Goal: Task Accomplishment & Management: Complete application form

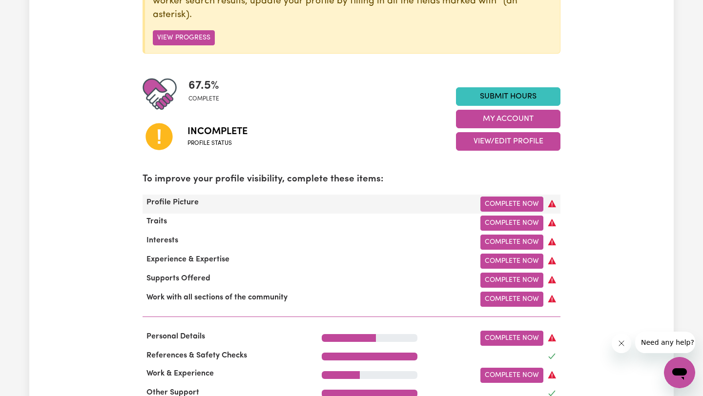
scroll to position [173, 0]
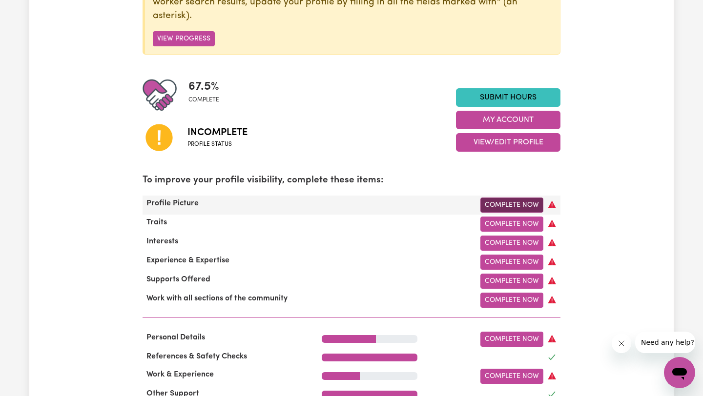
click at [524, 200] on link "Complete Now" at bounding box center [511, 205] width 63 height 15
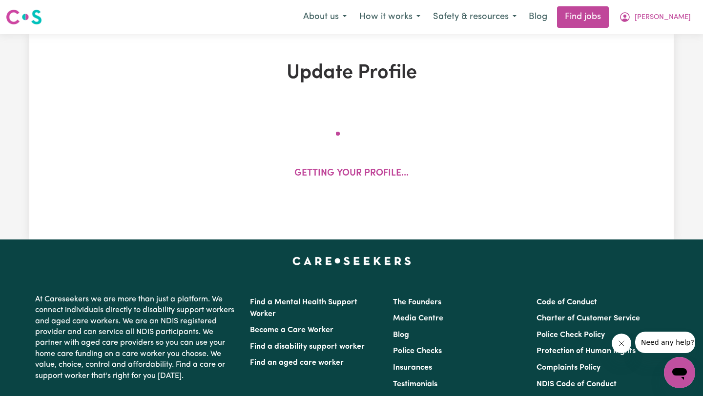
select select "[DEMOGRAPHIC_DATA]"
select select "[DEMOGRAPHIC_DATA] Citizen"
select select "Studying a healthcare related degree or qualification"
select select "50"
select select "70"
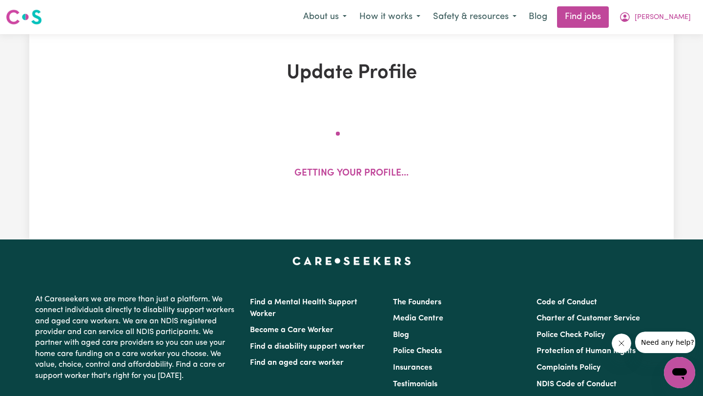
select select "90"
select select "115"
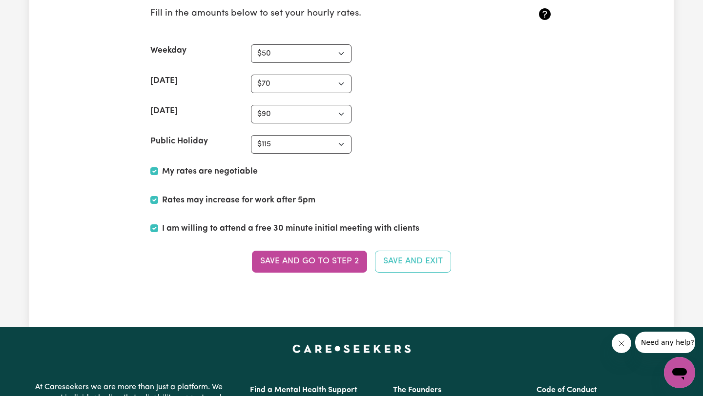
scroll to position [2473, 0]
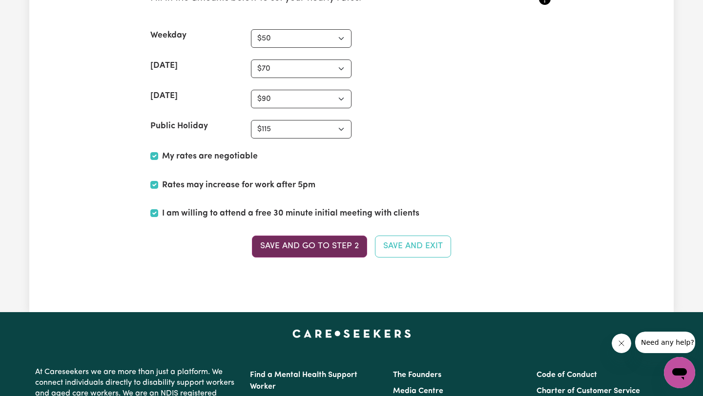
click at [333, 248] on button "Save and go to Step 2" at bounding box center [309, 246] width 115 height 21
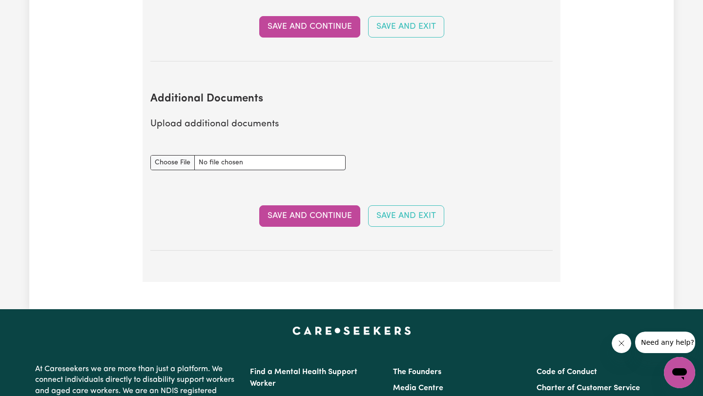
scroll to position [1757, 0]
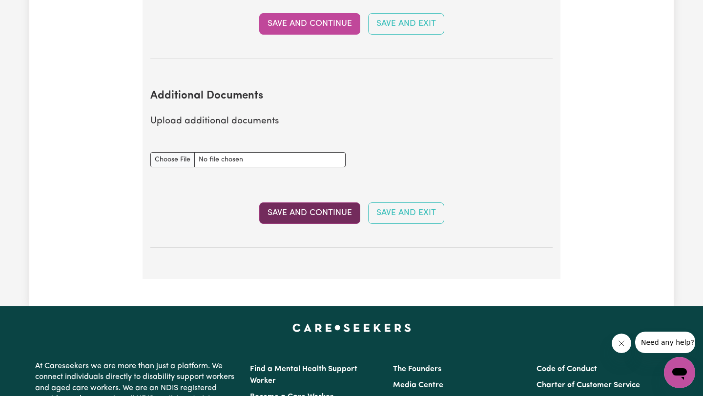
click at [334, 203] on button "Save and Continue" at bounding box center [309, 213] width 101 height 21
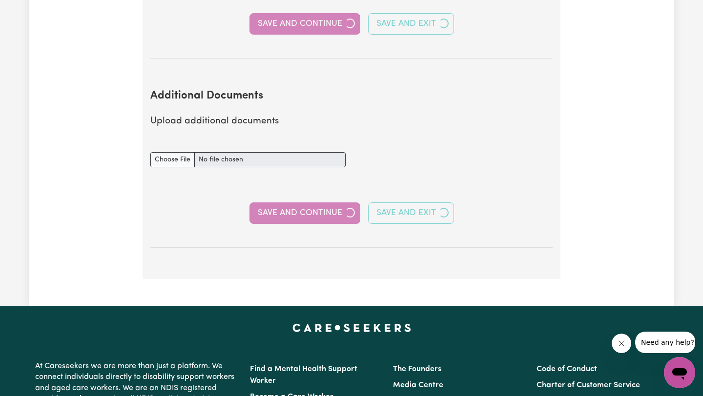
select select "2022"
select select "2024"
select select "Certificate III (Individual Support)"
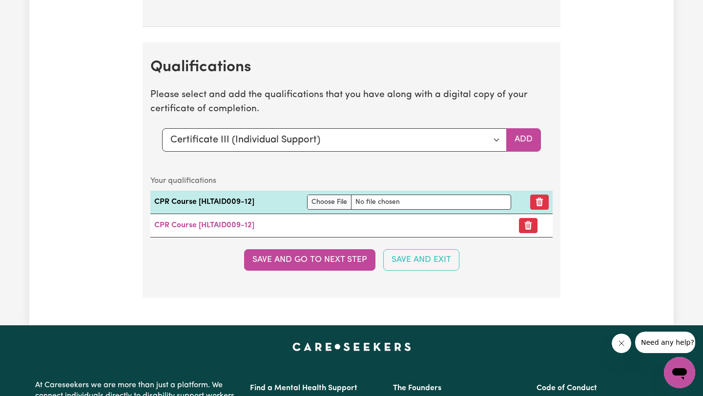
scroll to position [2517, 0]
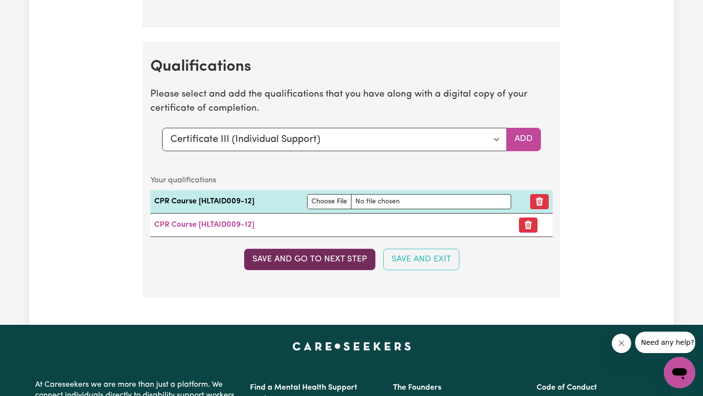
click at [340, 253] on button "Save and go to next step" at bounding box center [309, 259] width 131 height 21
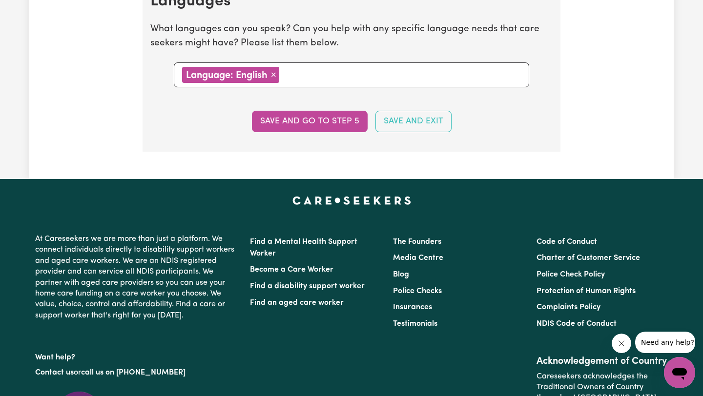
scroll to position [1146, 0]
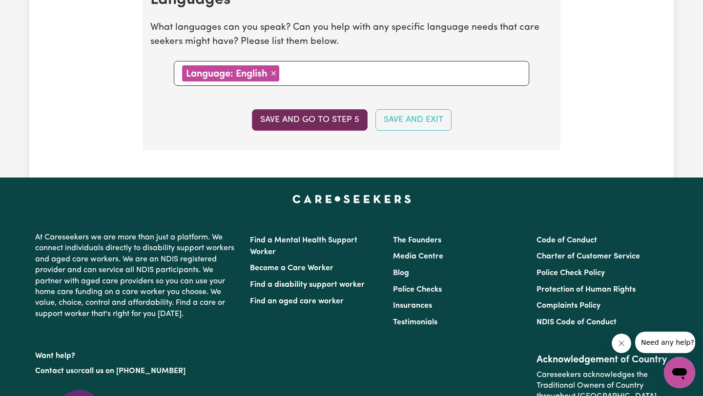
click at [330, 118] on button "Save and go to step 5" at bounding box center [310, 119] width 116 height 21
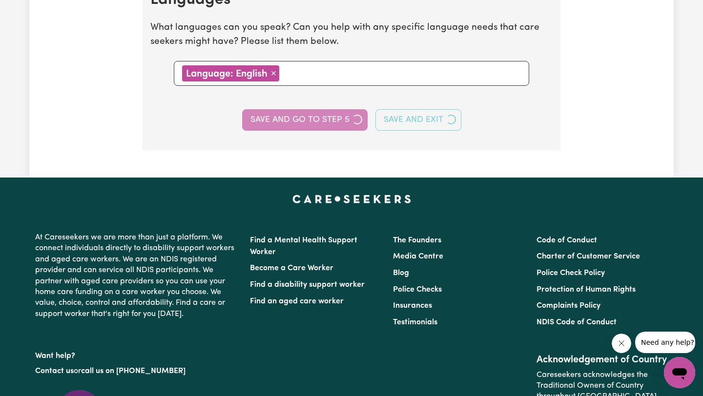
select select "I am providing services through another platform"
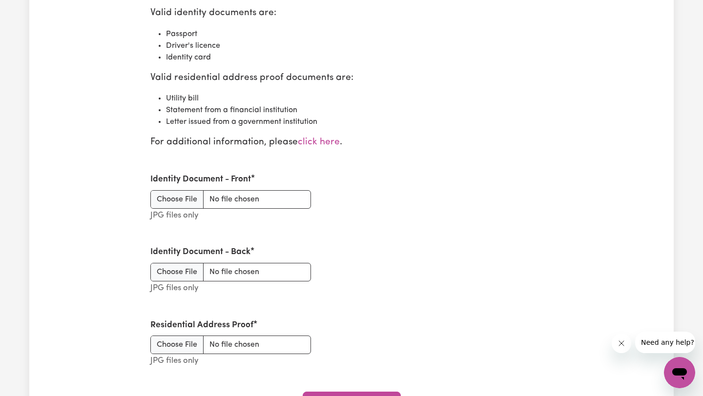
scroll to position [1190, 0]
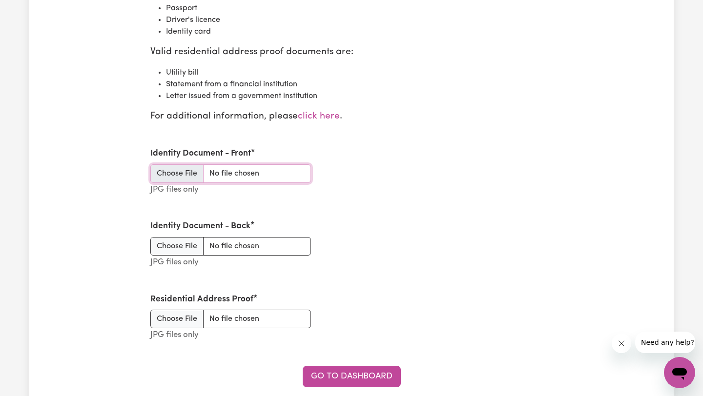
click at [181, 171] on input "Identity Document - Front" at bounding box center [230, 173] width 161 height 19
click at [185, 316] on input "Residential Address Proof" at bounding box center [230, 319] width 161 height 19
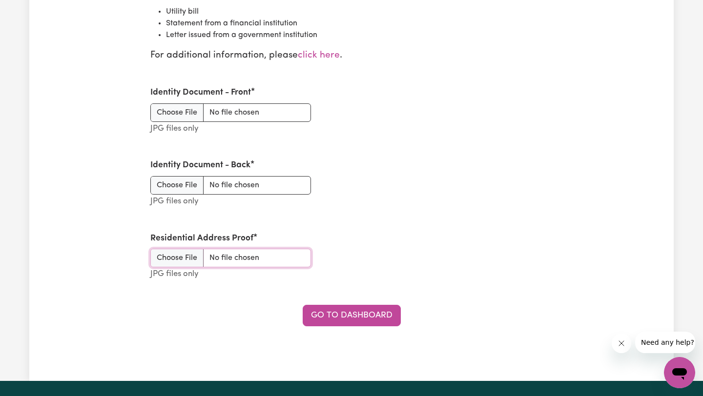
scroll to position [1252, 0]
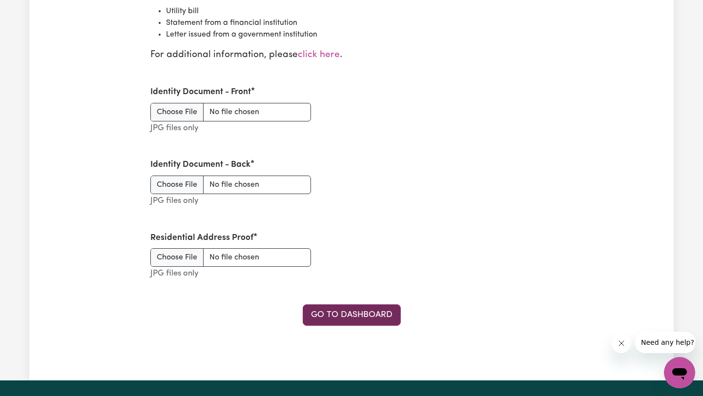
click at [363, 314] on link "Go to Dashboard" at bounding box center [352, 315] width 98 height 21
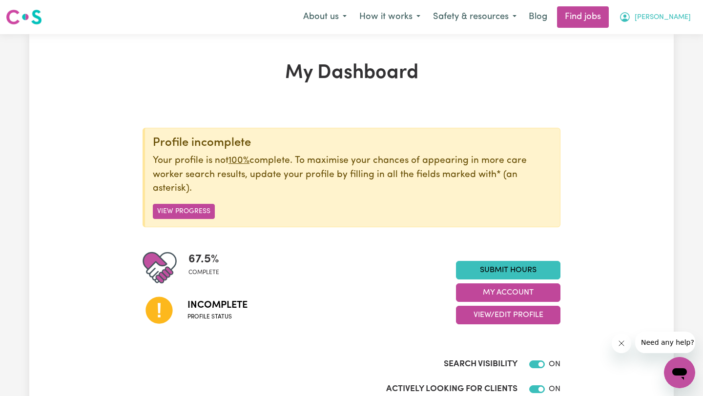
click at [685, 16] on span "[PERSON_NAME]" at bounding box center [662, 17] width 56 height 11
click at [657, 55] on link "My Dashboard" at bounding box center [657, 56] width 77 height 19
click at [652, 41] on link "My Account" at bounding box center [657, 38] width 77 height 19
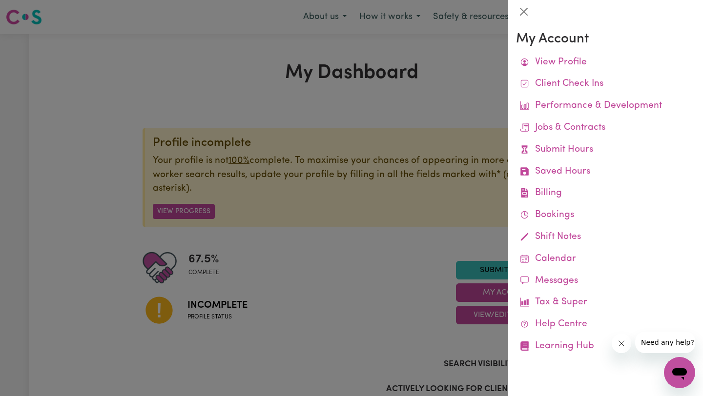
click at [476, 59] on div at bounding box center [351, 198] width 703 height 396
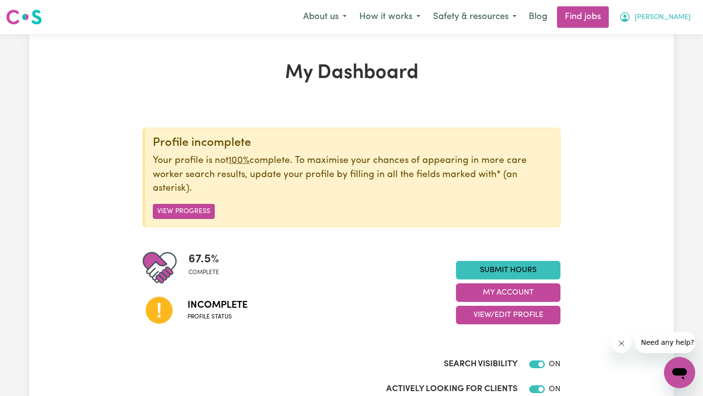
click at [672, 16] on span "[PERSON_NAME]" at bounding box center [662, 17] width 56 height 11
click at [648, 59] on link "My Dashboard" at bounding box center [657, 56] width 77 height 19
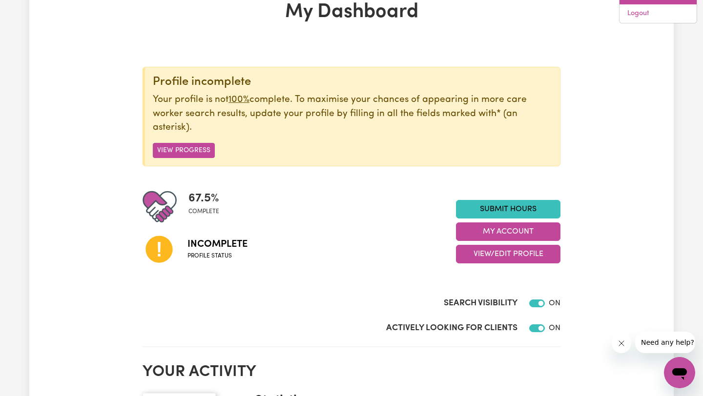
scroll to position [39, 0]
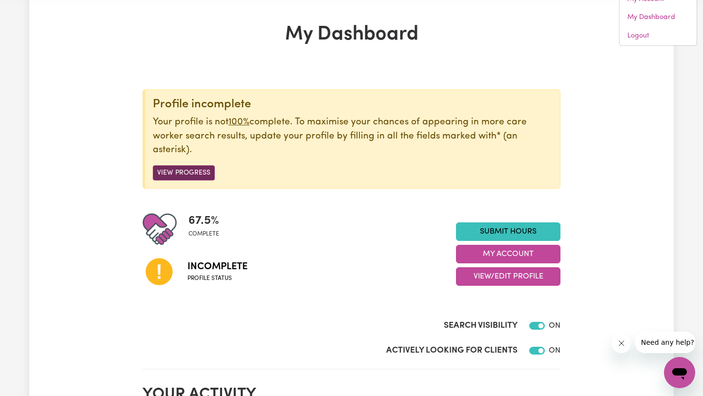
click at [181, 168] on button "View Progress" at bounding box center [184, 172] width 62 height 15
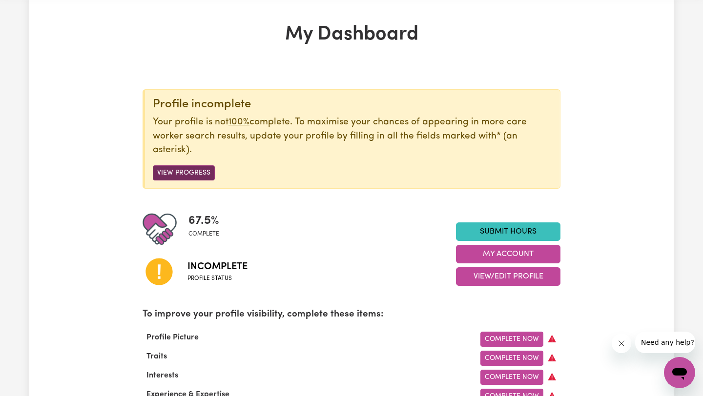
click at [192, 174] on button "View Progress" at bounding box center [184, 172] width 62 height 15
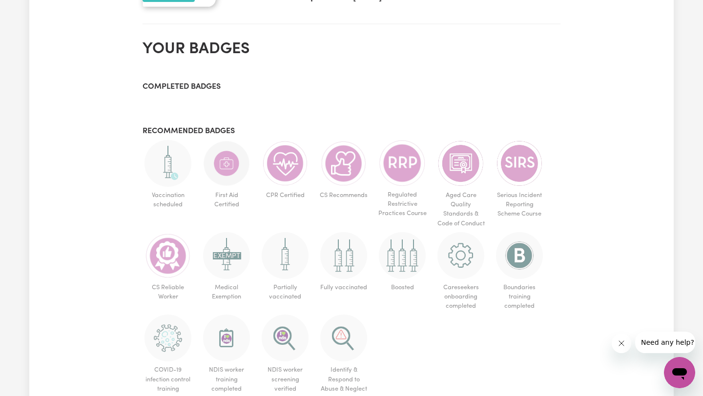
scroll to position [272, 0]
